Goal: Book appointment/travel/reservation

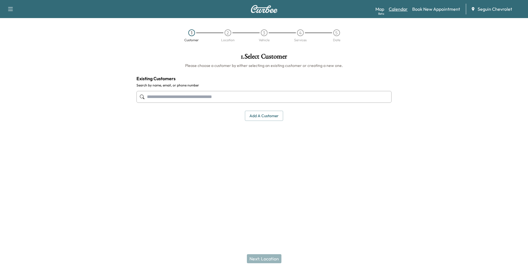
click at [403, 11] on link "Calendar" at bounding box center [397, 9] width 19 height 7
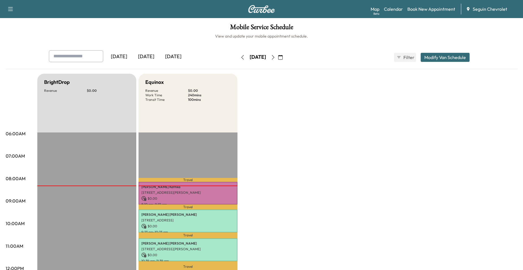
click at [278, 59] on button "button" at bounding box center [273, 57] width 10 height 9
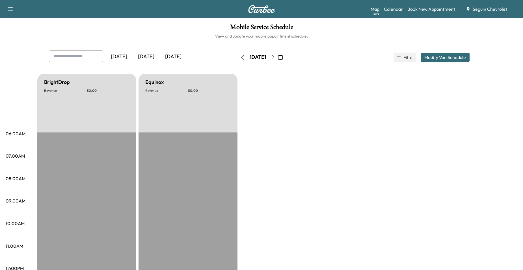
click at [278, 59] on button "button" at bounding box center [273, 57] width 10 height 9
click at [276, 59] on icon "button" at bounding box center [273, 57] width 5 height 5
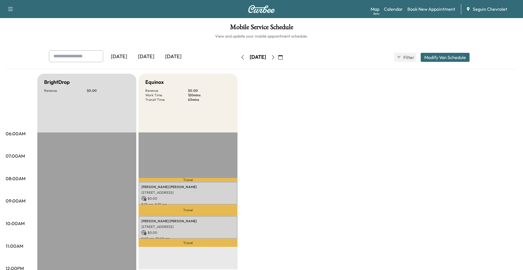
click at [276, 56] on icon "button" at bounding box center [273, 57] width 5 height 5
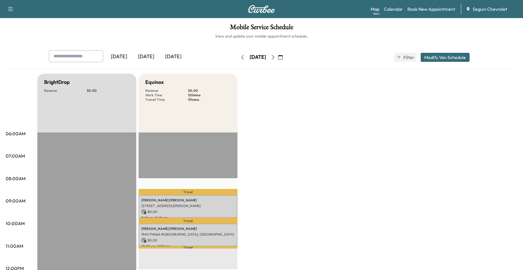
click at [276, 56] on icon "button" at bounding box center [273, 57] width 5 height 5
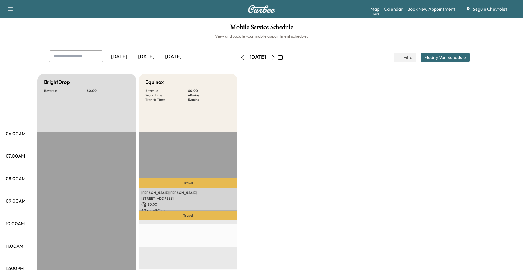
click at [238, 59] on button "button" at bounding box center [243, 57] width 10 height 9
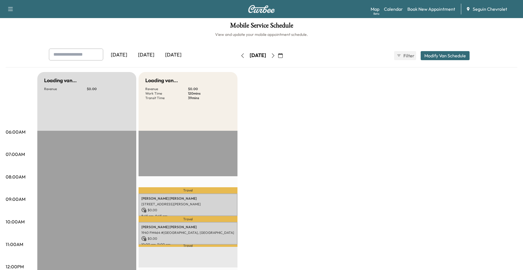
scroll to position [28, 0]
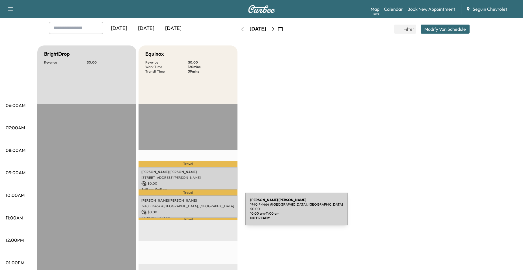
click at [201, 212] on p "$ 0.00" at bounding box center [187, 212] width 93 height 5
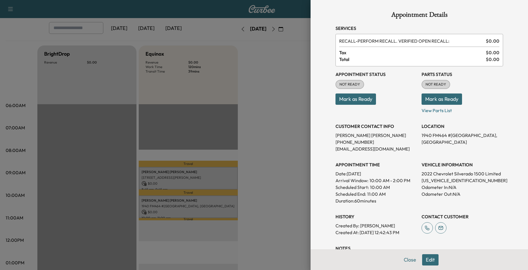
click at [255, 193] on div at bounding box center [264, 135] width 528 height 270
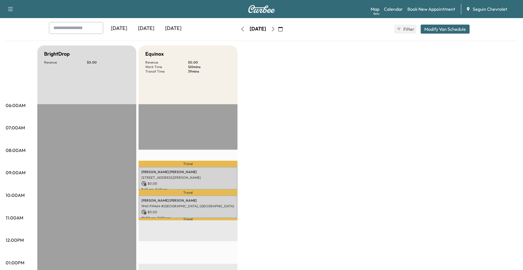
click at [278, 28] on button "button" at bounding box center [273, 29] width 10 height 9
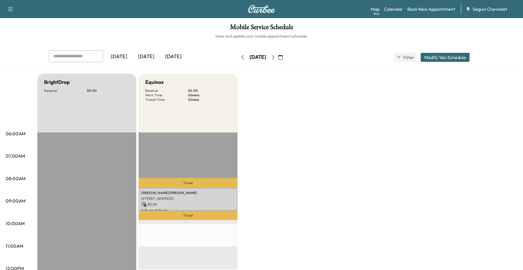
click at [278, 57] on button "button" at bounding box center [273, 57] width 10 height 9
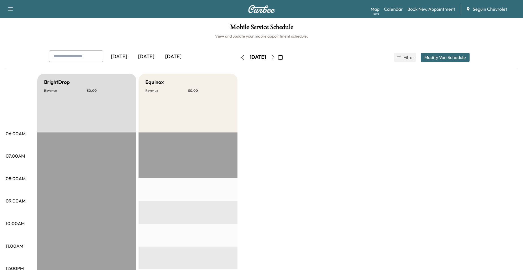
click at [276, 57] on icon "button" at bounding box center [273, 57] width 5 height 5
click at [276, 56] on icon "button" at bounding box center [273, 57] width 5 height 5
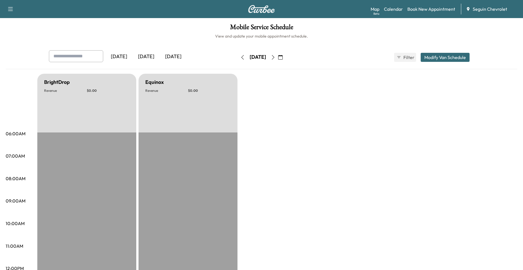
click at [278, 56] on button "button" at bounding box center [273, 57] width 10 height 9
click at [276, 56] on icon "button" at bounding box center [273, 57] width 5 height 5
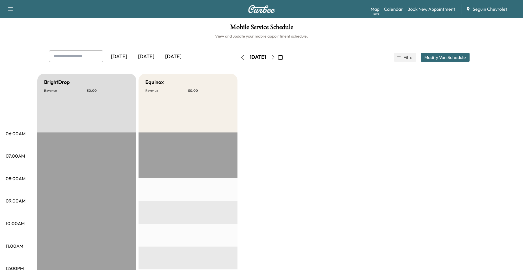
click at [276, 56] on icon "button" at bounding box center [273, 57] width 5 height 5
click at [278, 56] on button "button" at bounding box center [273, 57] width 10 height 9
click at [278, 56] on div "[DATE]" at bounding box center [258, 57] width 40 height 9
click at [278, 56] on button "button" at bounding box center [273, 57] width 10 height 9
click at [275, 56] on icon "button" at bounding box center [273, 57] width 3 height 5
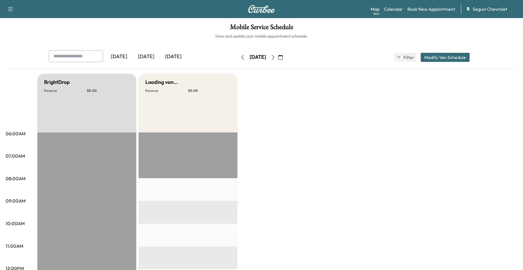
click at [276, 56] on icon "button" at bounding box center [273, 57] width 5 height 5
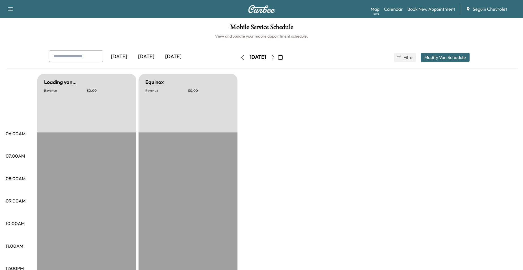
click at [276, 56] on icon "button" at bounding box center [273, 57] width 5 height 5
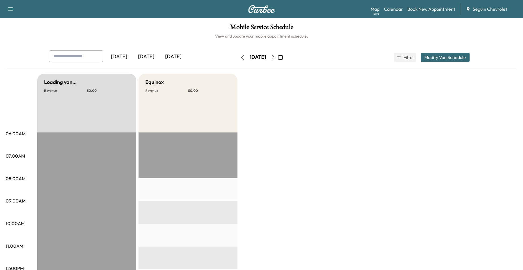
click at [276, 56] on icon "button" at bounding box center [273, 57] width 5 height 5
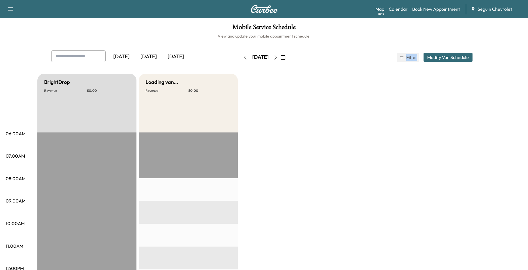
click at [280, 56] on div "[DATE]" at bounding box center [260, 57] width 40 height 9
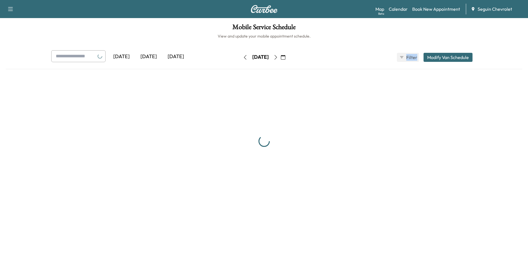
click at [280, 56] on button "button" at bounding box center [276, 57] width 10 height 9
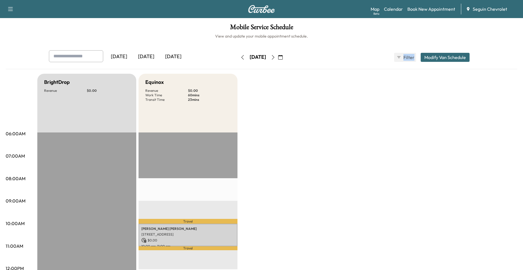
click at [276, 56] on icon "button" at bounding box center [273, 57] width 5 height 5
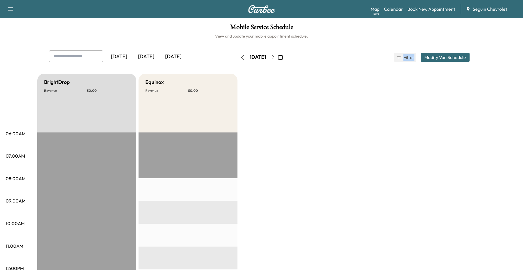
click at [240, 57] on icon "button" at bounding box center [242, 57] width 5 height 5
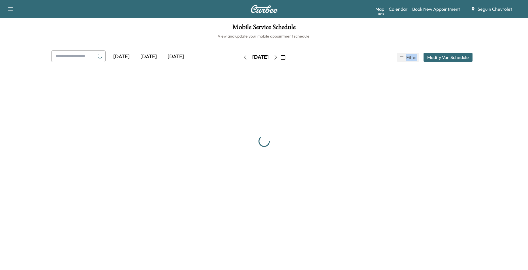
click at [240, 57] on button "button" at bounding box center [245, 57] width 10 height 9
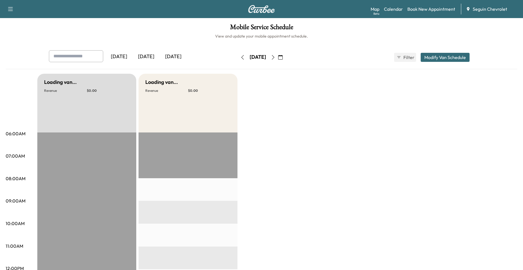
drag, startPoint x: 231, startPoint y: 57, endPoint x: 285, endPoint y: 88, distance: 62.2
click at [285, 56] on button "button" at bounding box center [281, 57] width 10 height 9
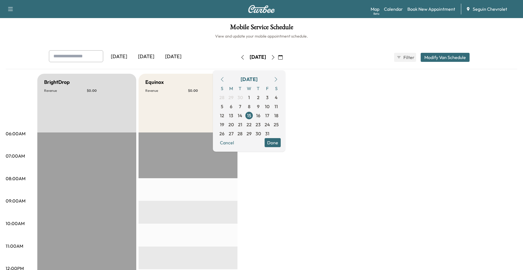
click at [227, 77] on button "button" at bounding box center [223, 79] width 10 height 9
click at [225, 78] on icon "button" at bounding box center [222, 79] width 5 height 5
click at [270, 125] on span "26" at bounding box center [267, 124] width 5 height 7
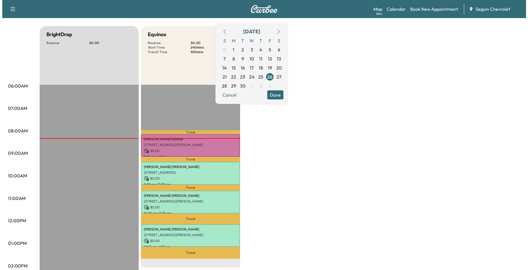
scroll to position [57, 0]
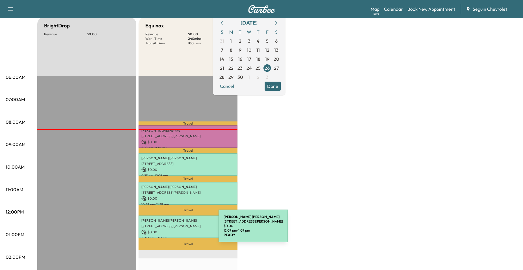
click at [176, 230] on p "$ 0.00" at bounding box center [187, 232] width 93 height 5
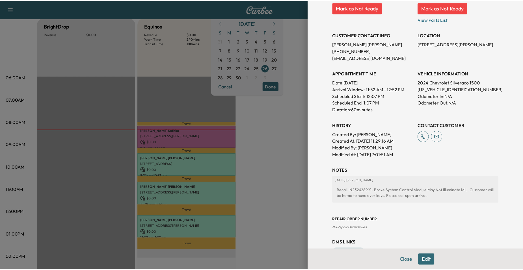
scroll to position [110, 0]
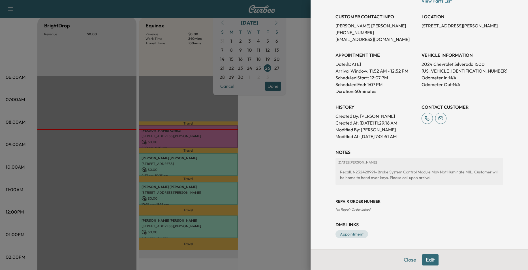
click at [262, 143] on div at bounding box center [264, 135] width 528 height 270
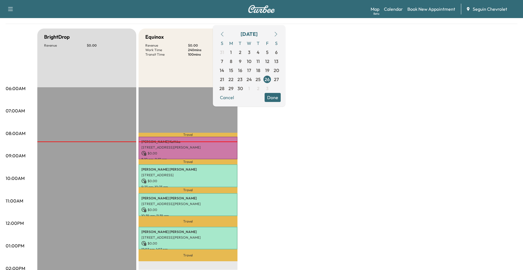
scroll to position [35, 0]
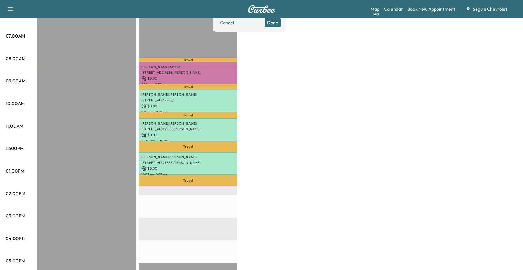
click at [256, 144] on div "BrightDrop Revenue $ 0.00 EST Start Equinox Revenue $ 0.00 Work Time 240 mins T…" at bounding box center [277, 166] width 480 height 424
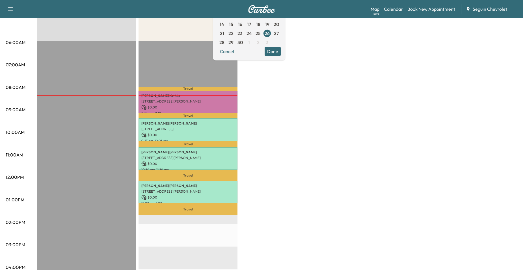
scroll to position [92, 0]
click at [240, 188] on div "BrightDrop Revenue $ 0.00 EST Start Equinox Revenue $ 0.00 Work Time 240 mins T…" at bounding box center [277, 194] width 480 height 424
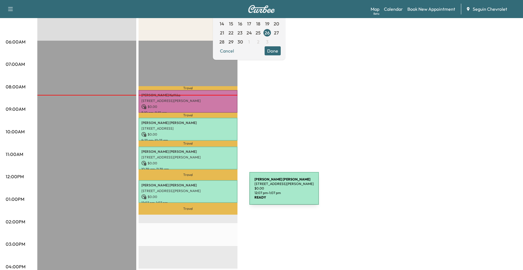
click at [207, 192] on div "[PERSON_NAME] [STREET_ADDRESS][PERSON_NAME] $ 0.00 12:07 pm - 1:07 pm" at bounding box center [188, 191] width 99 height 23
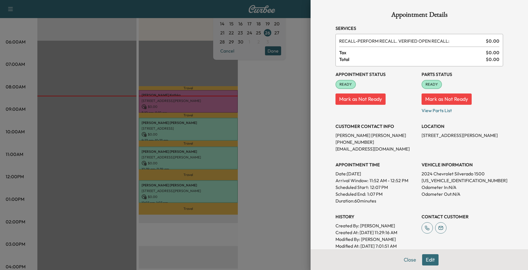
click at [294, 185] on div at bounding box center [264, 135] width 528 height 270
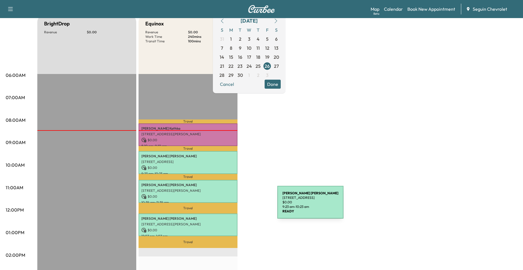
scroll to position [0, 0]
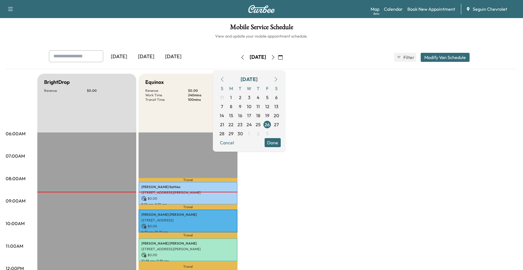
click at [192, 122] on div "Equinox Revenue $ 0.00 Work Time 240 mins Transit Time 100 mins" at bounding box center [188, 103] width 99 height 59
click at [281, 144] on button "Done" at bounding box center [273, 142] width 16 height 9
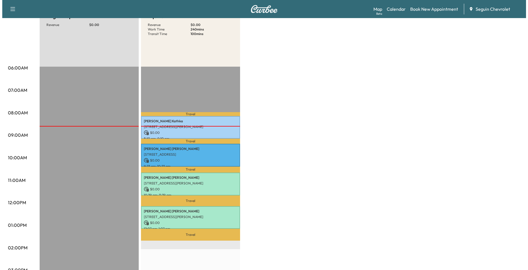
scroll to position [85, 0]
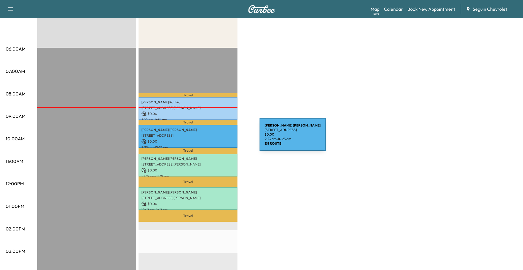
click at [217, 139] on p "$ 0.00" at bounding box center [187, 141] width 93 height 5
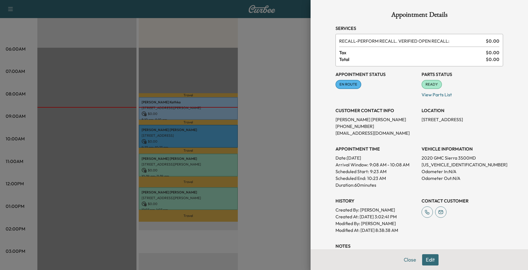
click at [269, 151] on div at bounding box center [264, 135] width 528 height 270
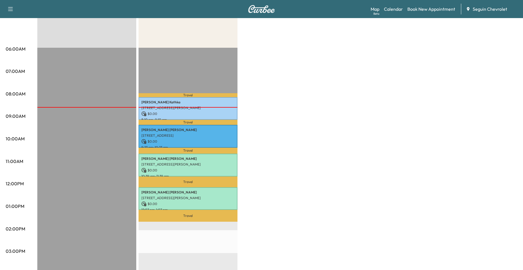
click at [211, 118] on p "8:10 am - 9:10 am" at bounding box center [187, 120] width 93 height 5
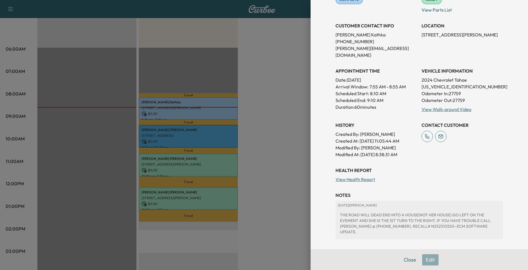
click at [249, 141] on div at bounding box center [264, 135] width 528 height 270
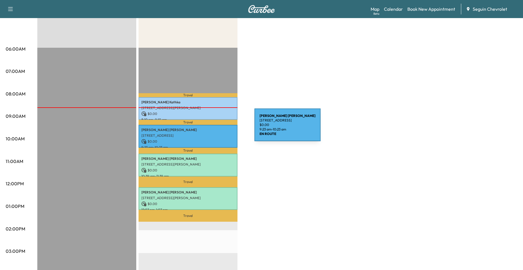
click at [207, 104] on p "[PERSON_NAME]" at bounding box center [187, 102] width 93 height 5
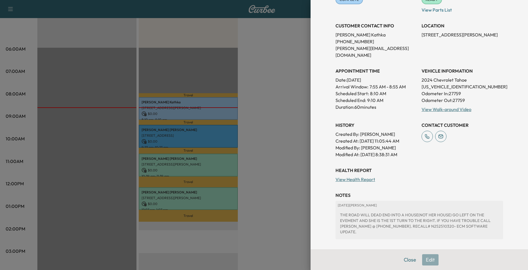
scroll to position [57, 0]
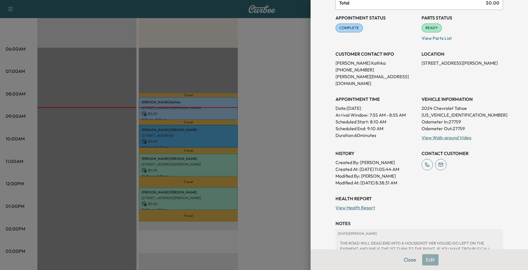
click at [270, 128] on div at bounding box center [264, 135] width 528 height 270
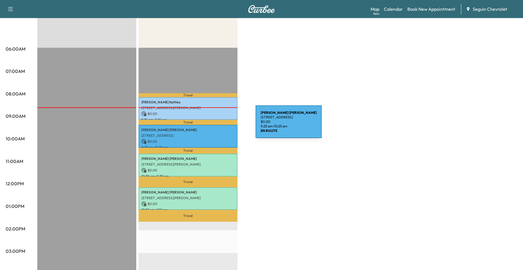
click at [213, 125] on div "[PERSON_NAME] [STREET_ADDRESS] $ 0.00 9:23 am - 10:23 am" at bounding box center [188, 136] width 99 height 23
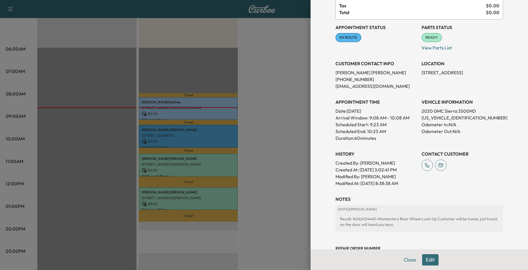
scroll to position [94, 0]
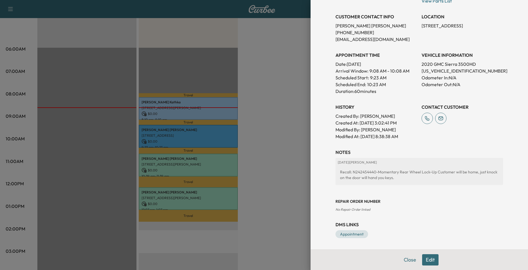
click at [282, 142] on div at bounding box center [264, 135] width 528 height 270
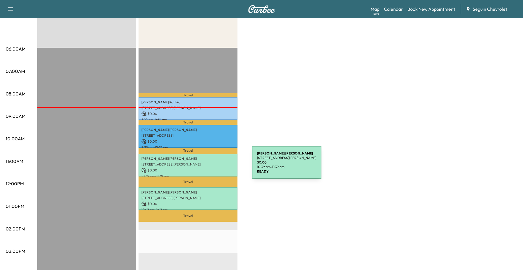
click at [210, 166] on div "[PERSON_NAME] [STREET_ADDRESS][PERSON_NAME] $ 0.00 10:39 am - 11:39 am" at bounding box center [188, 165] width 99 height 23
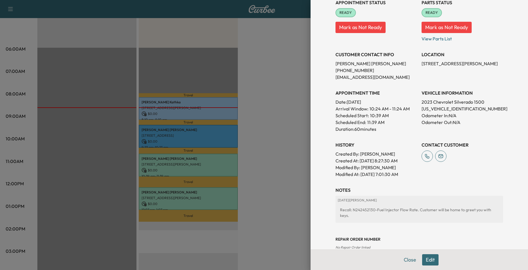
scroll to position [104, 0]
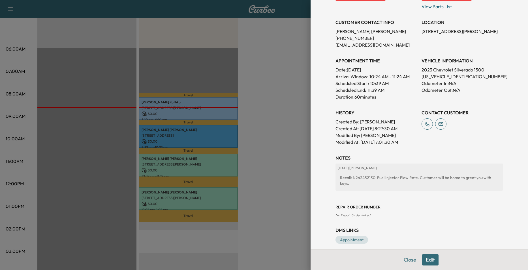
click at [279, 157] on div at bounding box center [264, 135] width 528 height 270
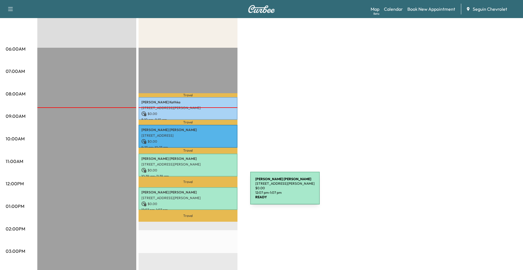
click at [208, 192] on p "[PERSON_NAME]" at bounding box center [187, 192] width 93 height 5
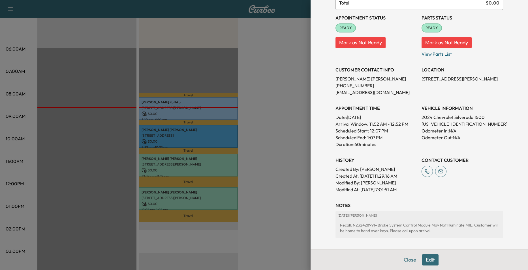
scroll to position [85, 0]
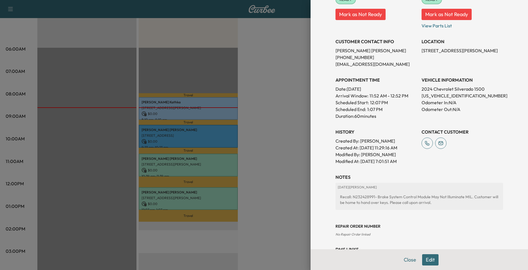
click at [288, 184] on div at bounding box center [264, 135] width 528 height 270
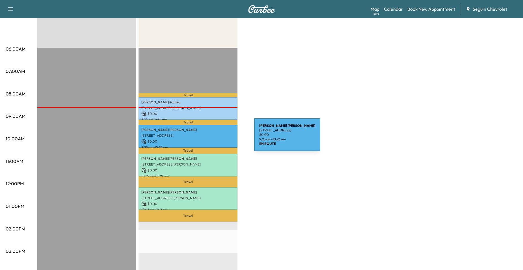
click at [212, 139] on p "$ 0.00" at bounding box center [187, 141] width 93 height 5
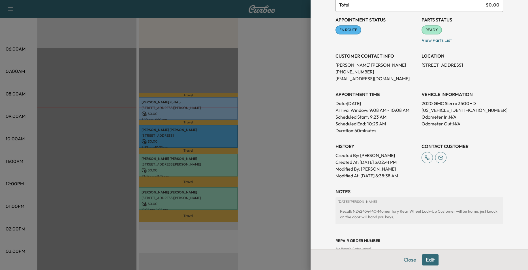
scroll to position [57, 0]
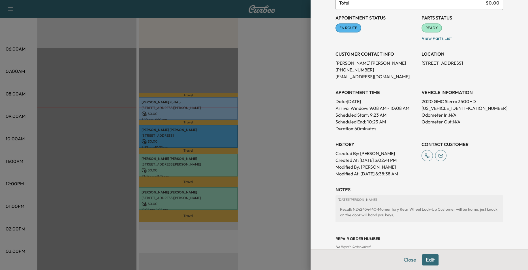
click at [268, 138] on div at bounding box center [264, 135] width 528 height 270
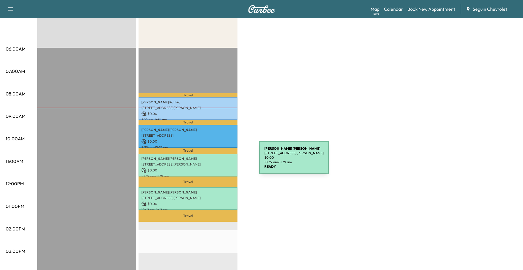
click at [217, 162] on p "[STREET_ADDRESS][PERSON_NAME]" at bounding box center [187, 164] width 93 height 5
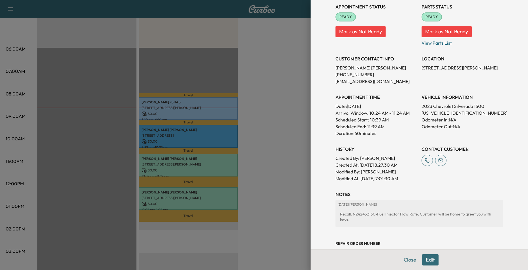
scroll to position [85, 0]
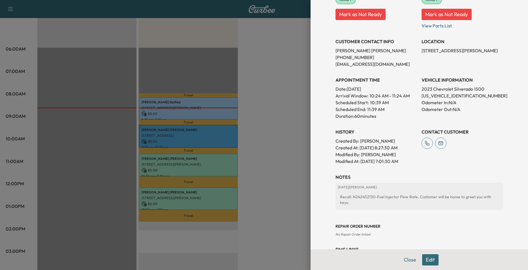
click at [263, 176] on div at bounding box center [264, 135] width 528 height 270
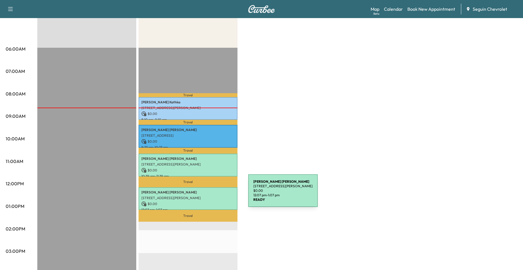
click at [204, 196] on p "[STREET_ADDRESS][PERSON_NAME]" at bounding box center [187, 198] width 93 height 5
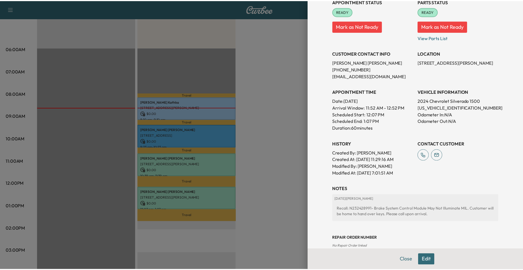
scroll to position [110, 0]
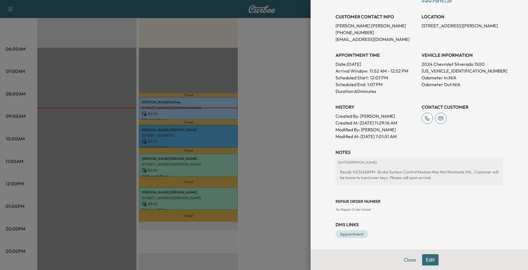
click at [301, 185] on div at bounding box center [264, 135] width 528 height 270
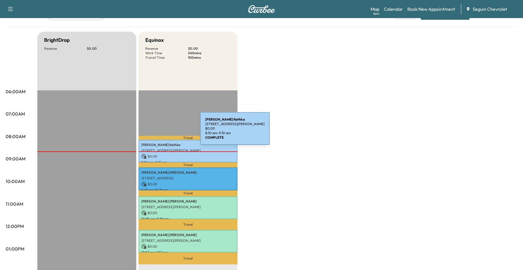
scroll to position [28, 0]
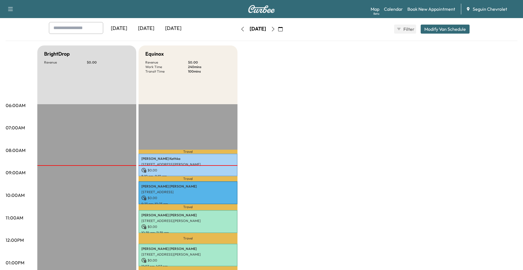
click at [242, 144] on div "BrightDrop Revenue $ 0.00 EST Start Equinox Revenue $ 0.00 Work Time 240 mins T…" at bounding box center [277, 258] width 480 height 424
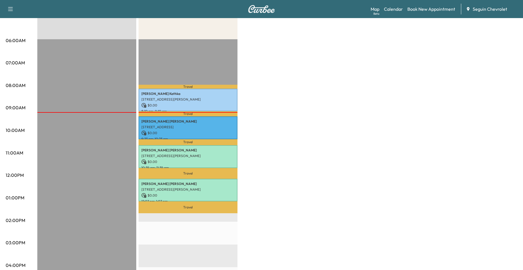
scroll to position [0, 0]
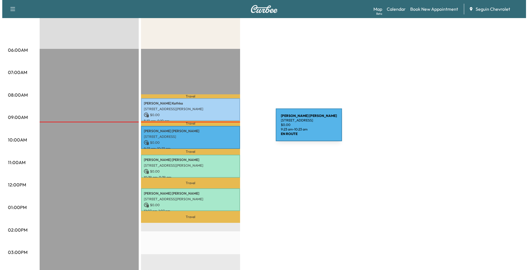
scroll to position [85, 0]
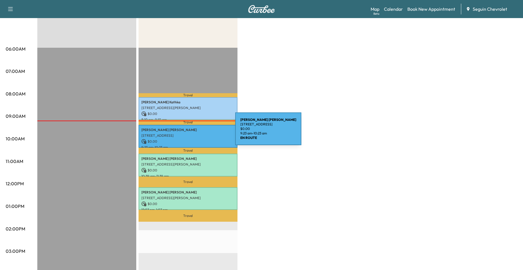
click at [193, 134] on p "[STREET_ADDRESS]" at bounding box center [187, 136] width 93 height 5
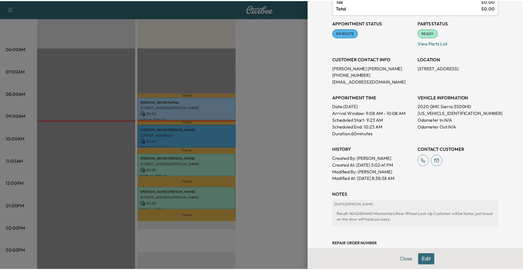
scroll to position [94, 0]
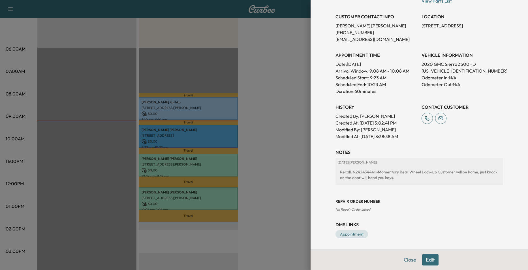
click at [276, 153] on div at bounding box center [264, 135] width 528 height 270
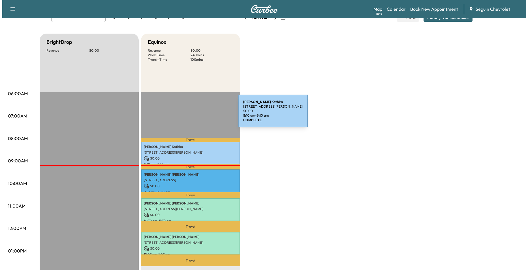
scroll to position [28, 0]
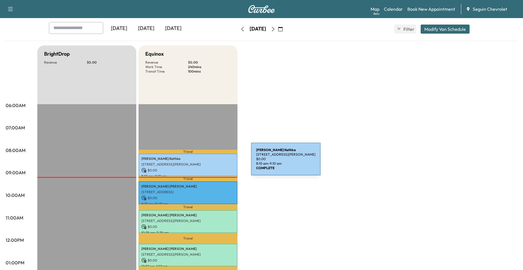
click at [209, 163] on p "[STREET_ADDRESS][PERSON_NAME]" at bounding box center [187, 164] width 93 height 5
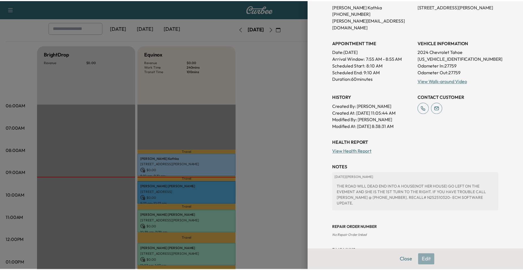
scroll to position [127, 0]
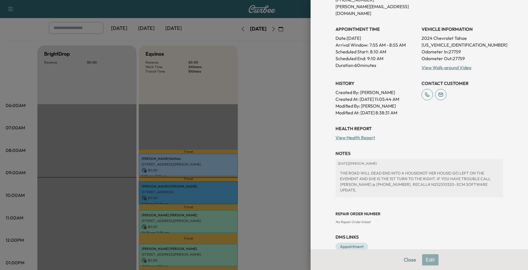
click at [290, 154] on div at bounding box center [264, 135] width 528 height 270
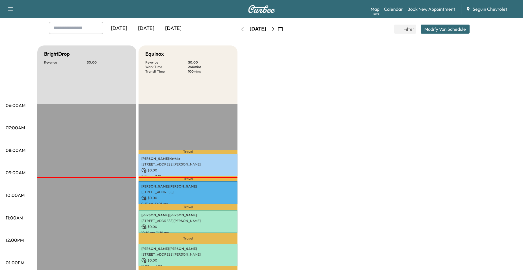
scroll to position [85, 0]
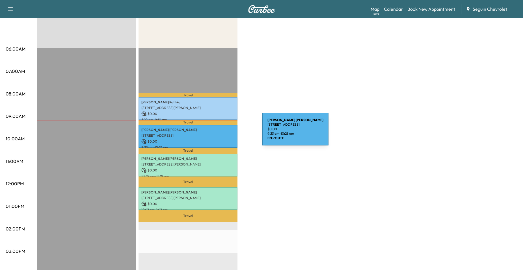
click at [220, 134] on p "[STREET_ADDRESS]" at bounding box center [187, 136] width 93 height 5
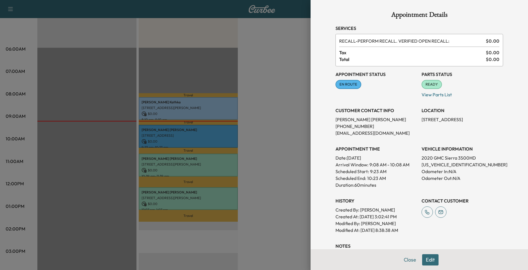
click at [285, 143] on div at bounding box center [264, 135] width 528 height 270
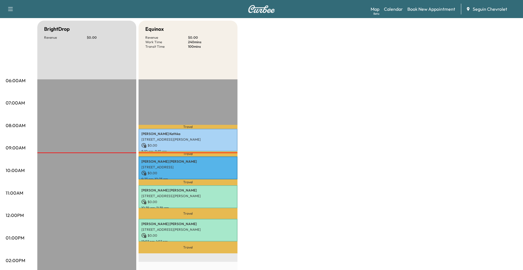
scroll to position [0, 0]
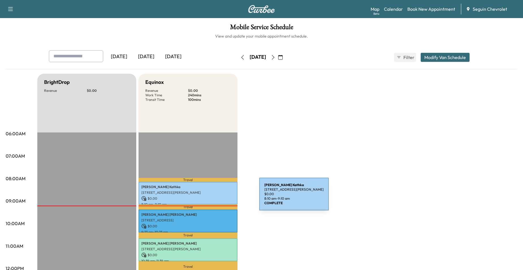
click at [217, 198] on p "$ 0.00" at bounding box center [187, 198] width 93 height 5
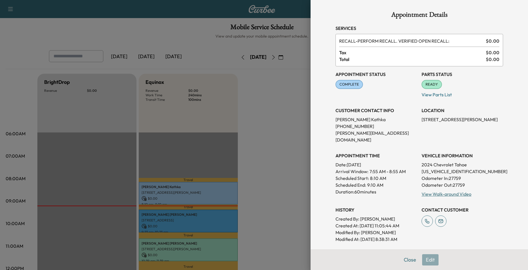
click at [278, 187] on div at bounding box center [264, 135] width 528 height 270
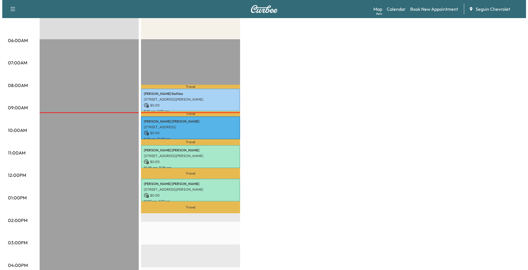
scroll to position [85, 0]
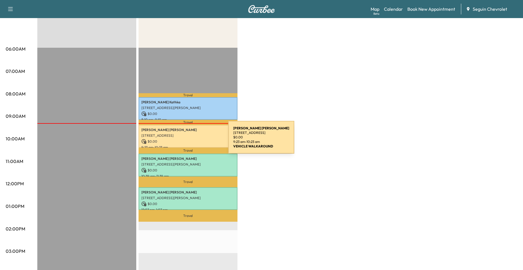
click at [186, 141] on p "$ 0.00" at bounding box center [187, 141] width 93 height 5
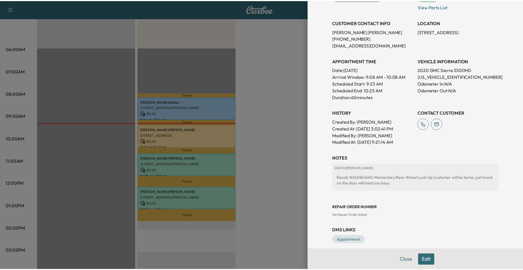
scroll to position [94, 0]
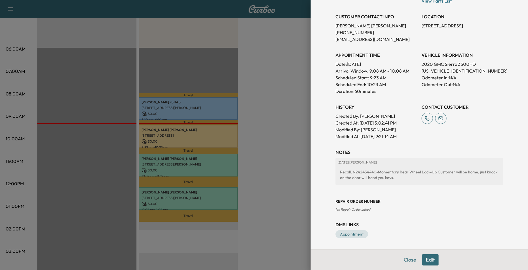
click at [267, 152] on div at bounding box center [264, 135] width 528 height 270
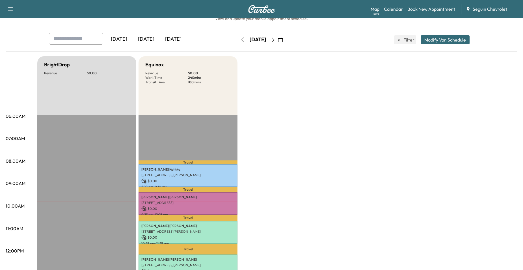
scroll to position [0, 0]
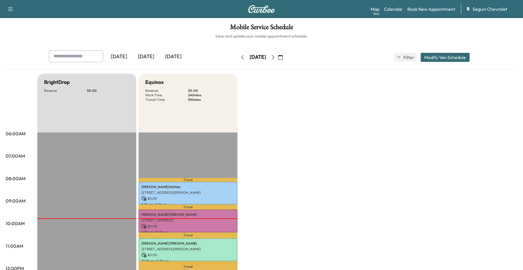
scroll to position [141, 0]
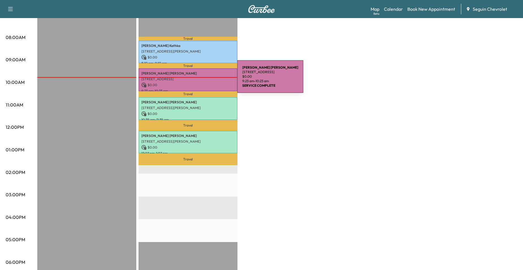
click at [195, 80] on p "[STREET_ADDRESS]" at bounding box center [187, 79] width 93 height 5
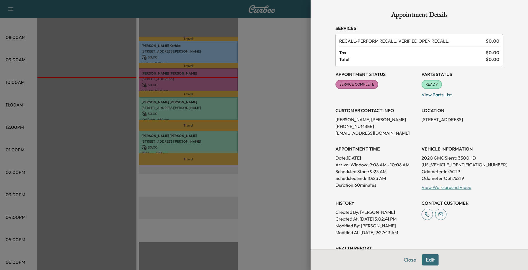
click at [447, 189] on link "View Walk-around Video" at bounding box center [446, 188] width 50 height 6
click at [234, 140] on div at bounding box center [264, 135] width 528 height 270
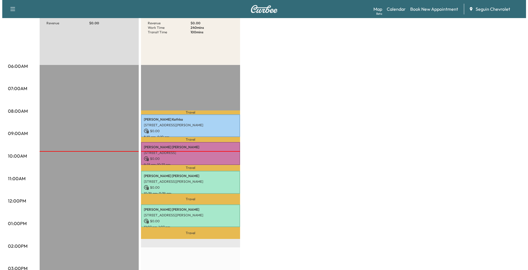
scroll to position [57, 0]
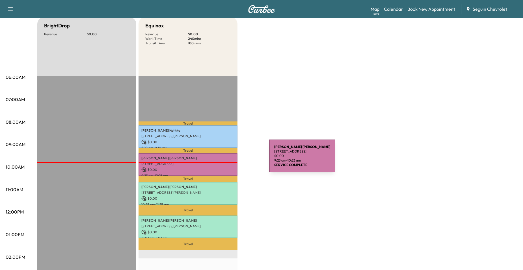
click at [227, 160] on p "Larry Blake" at bounding box center [187, 158] width 93 height 5
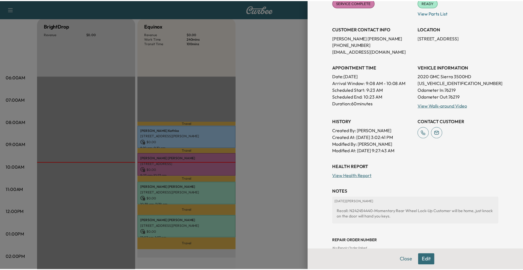
scroll to position [85, 0]
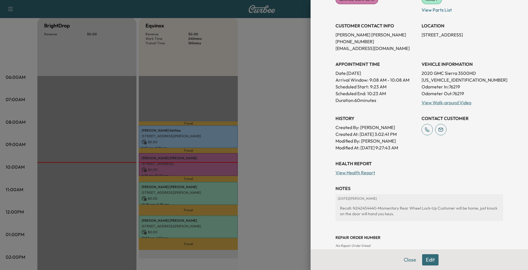
click at [266, 178] on div at bounding box center [264, 135] width 528 height 270
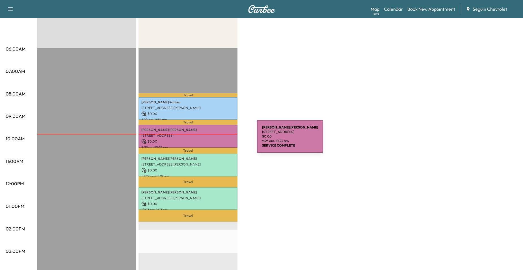
click at [208, 139] on p "$ 0.00" at bounding box center [187, 141] width 93 height 5
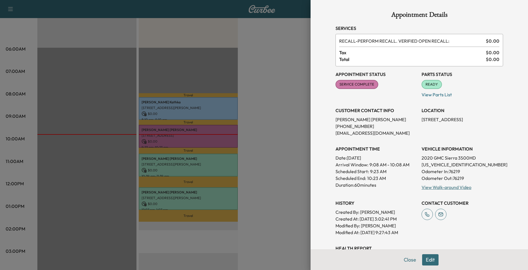
click at [289, 177] on div at bounding box center [264, 135] width 528 height 270
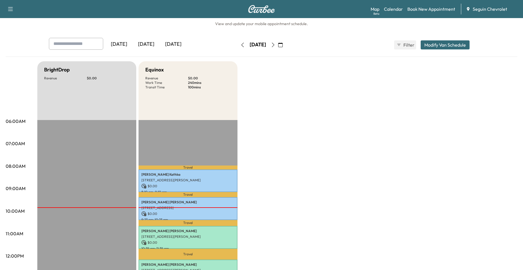
scroll to position [0, 0]
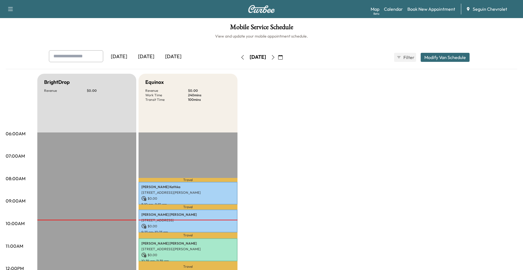
click at [285, 59] on button "button" at bounding box center [281, 57] width 10 height 9
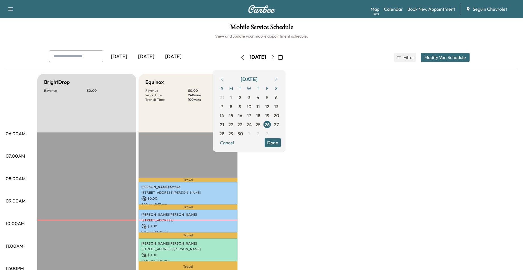
click at [276, 59] on icon "button" at bounding box center [273, 57] width 5 height 5
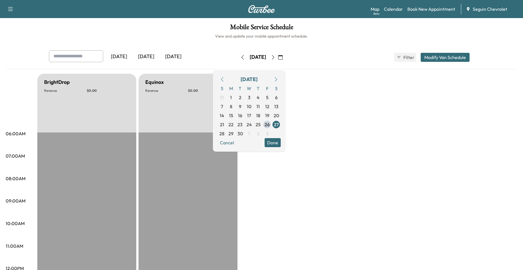
click at [278, 57] on button "button" at bounding box center [273, 57] width 10 height 9
click at [276, 57] on icon "button" at bounding box center [273, 57] width 5 height 5
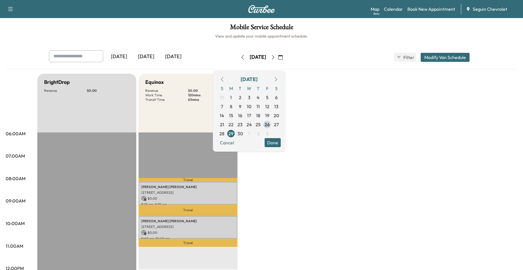
click at [281, 143] on button "Done" at bounding box center [273, 142] width 16 height 9
